Goal: Find specific page/section

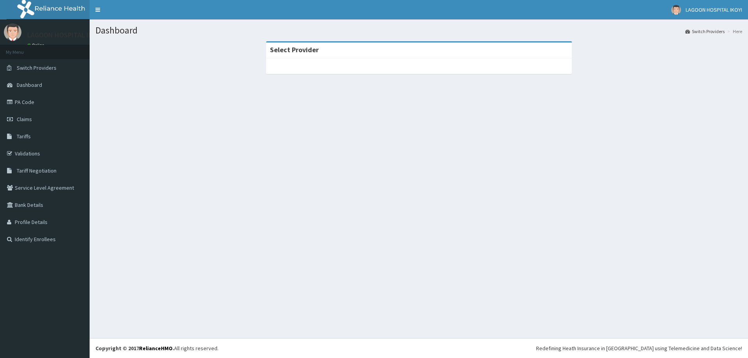
click at [37, 151] on link "Validations" at bounding box center [45, 153] width 90 height 17
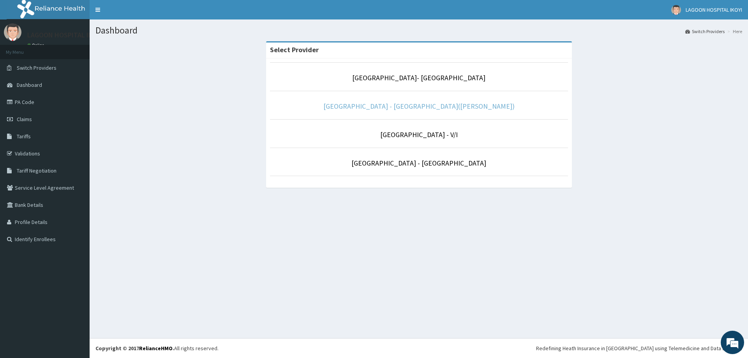
click at [447, 105] on link "[GEOGRAPHIC_DATA] - [GEOGRAPHIC_DATA]([PERSON_NAME])" at bounding box center [418, 106] width 191 height 9
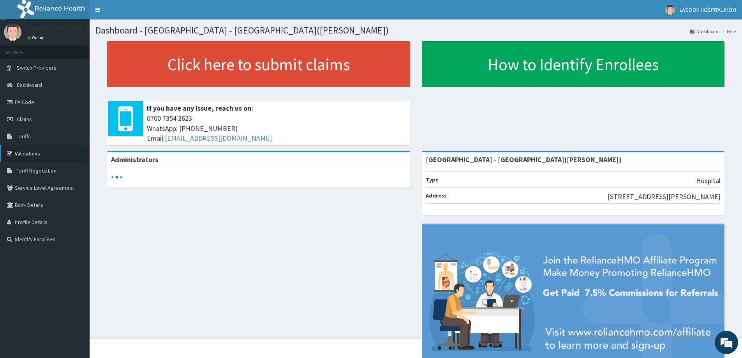
click at [37, 152] on link "Validations" at bounding box center [45, 153] width 90 height 17
